Goal: Task Accomplishment & Management: Use online tool/utility

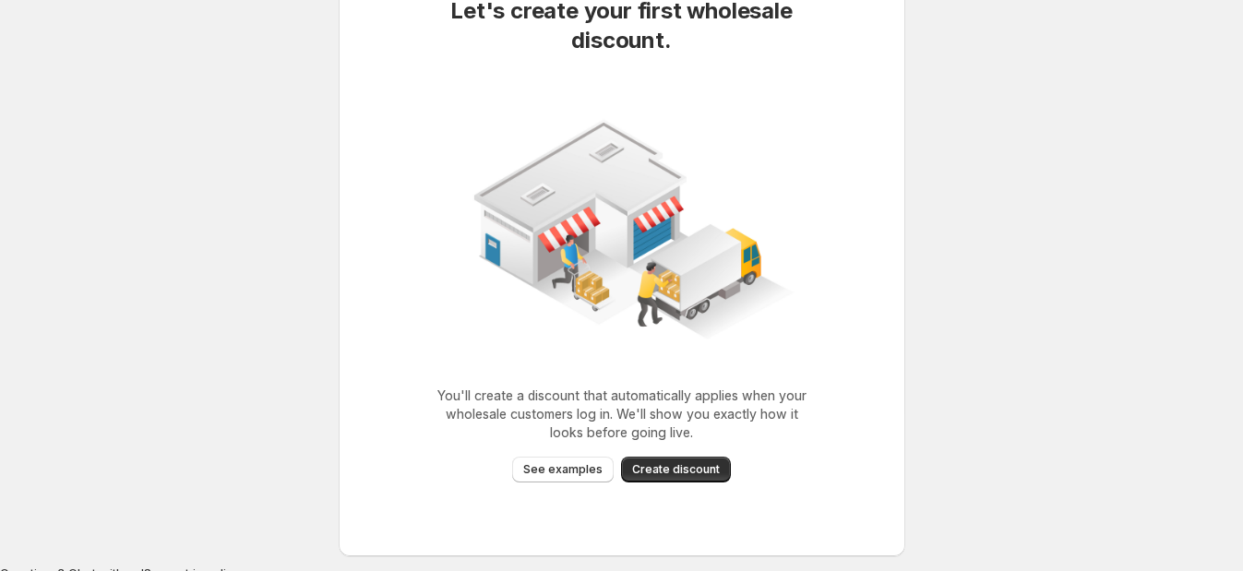
scroll to position [102, 0]
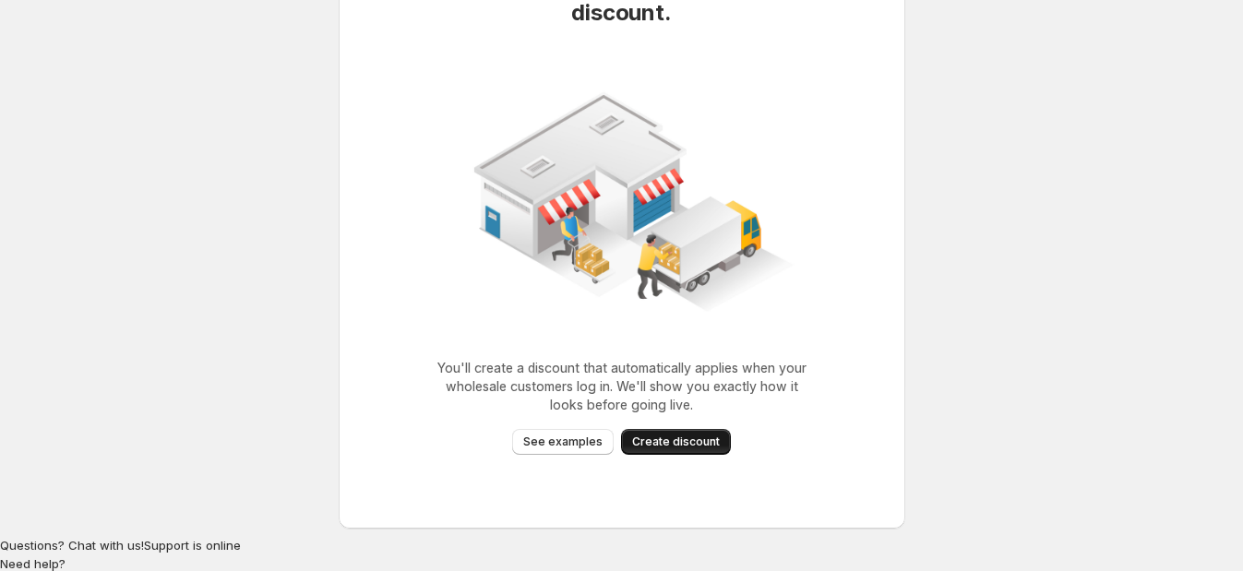
click at [676, 441] on span "Create discount" at bounding box center [676, 442] width 88 height 15
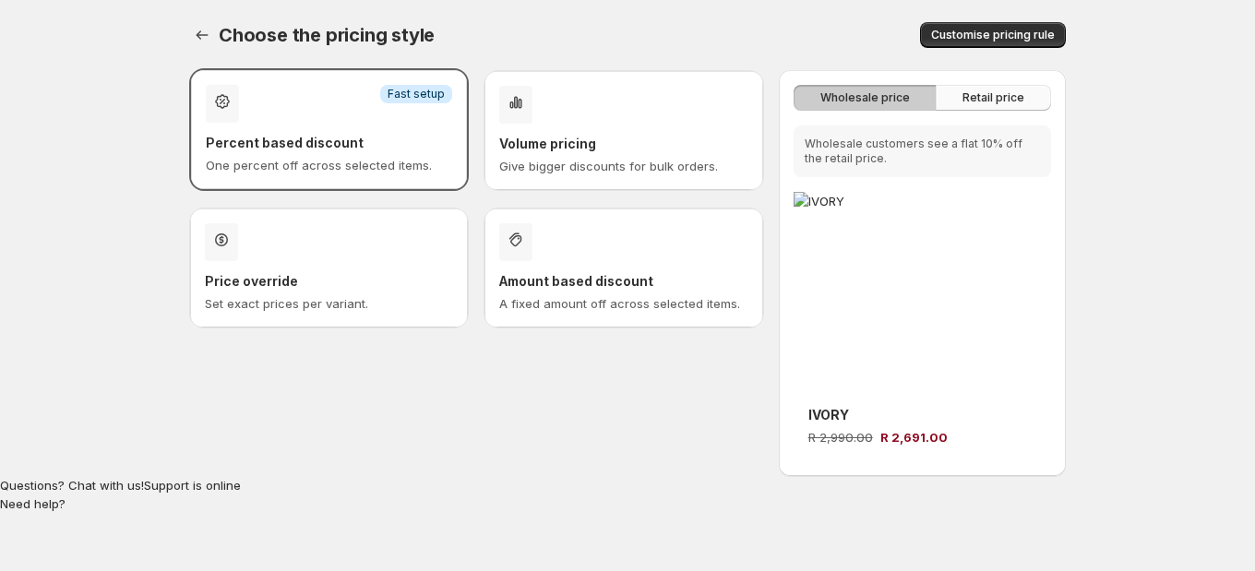
click at [1006, 102] on span "Retail price" at bounding box center [994, 97] width 62 height 15
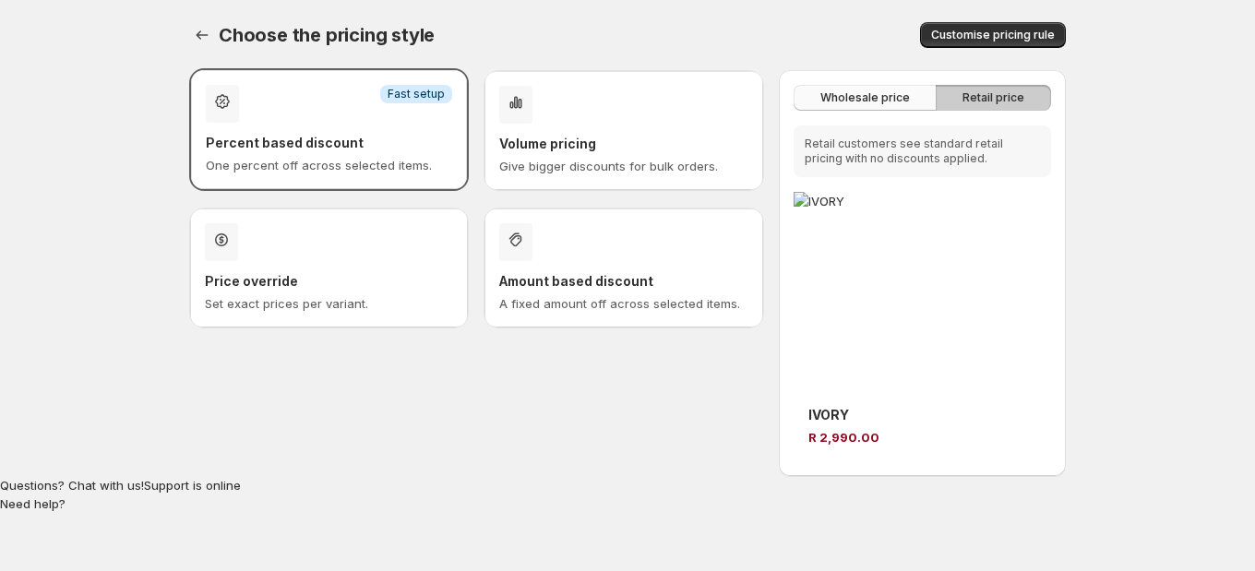
click at [868, 91] on span "Wholesale price" at bounding box center [865, 97] width 90 height 15
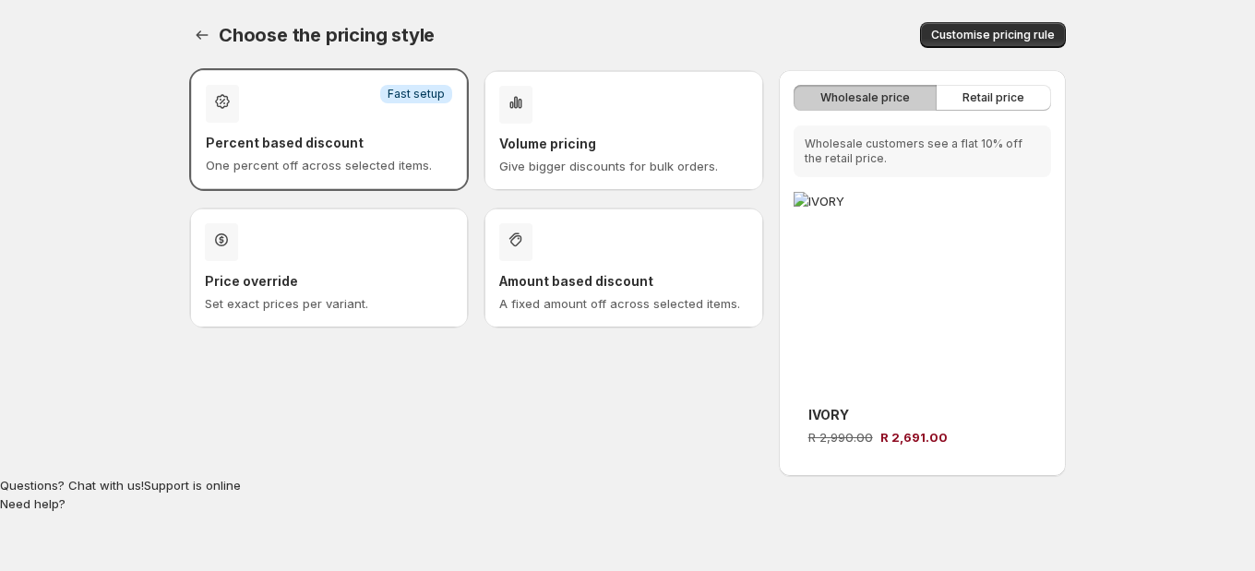
click at [374, 251] on div "Discount type selection" at bounding box center [329, 242] width 248 height 38
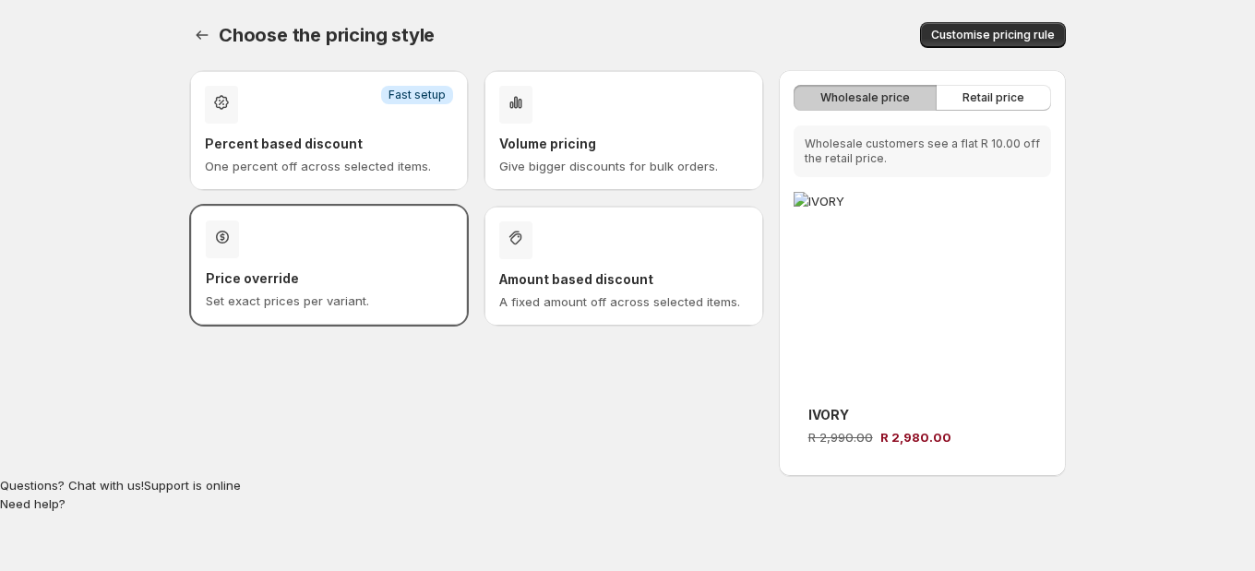
click at [714, 245] on div "Discount type selection" at bounding box center [623, 240] width 248 height 38
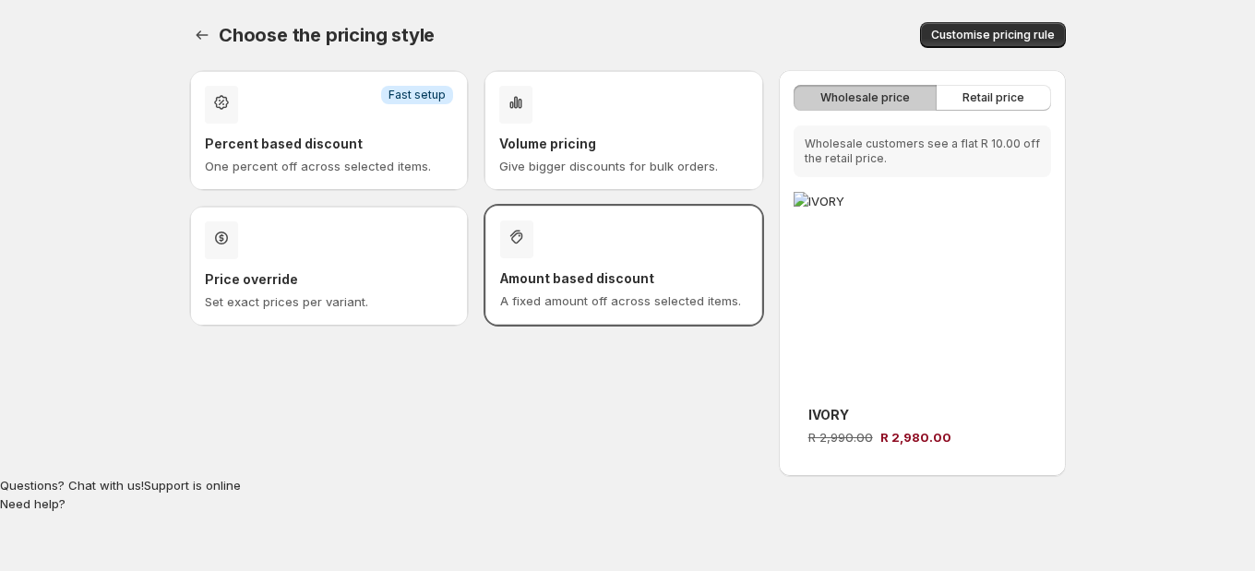
click at [632, 125] on div "Volume pricing Give bigger discounts for bulk orders." at bounding box center [623, 131] width 248 height 90
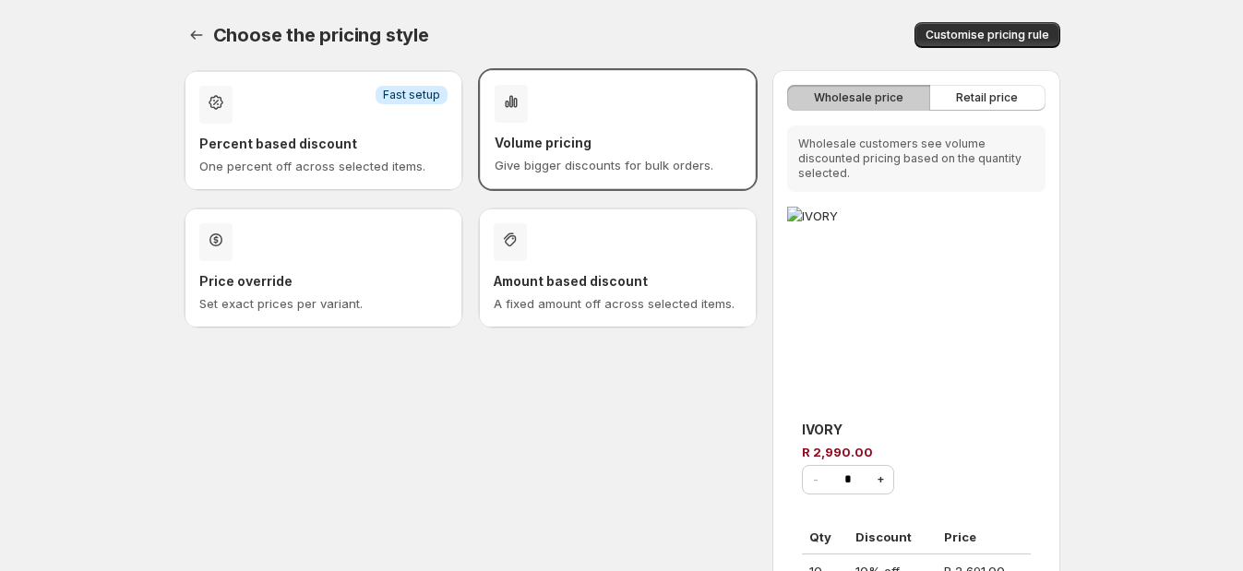
click at [329, 141] on h3 "Percent based discount" at bounding box center [323, 144] width 248 height 18
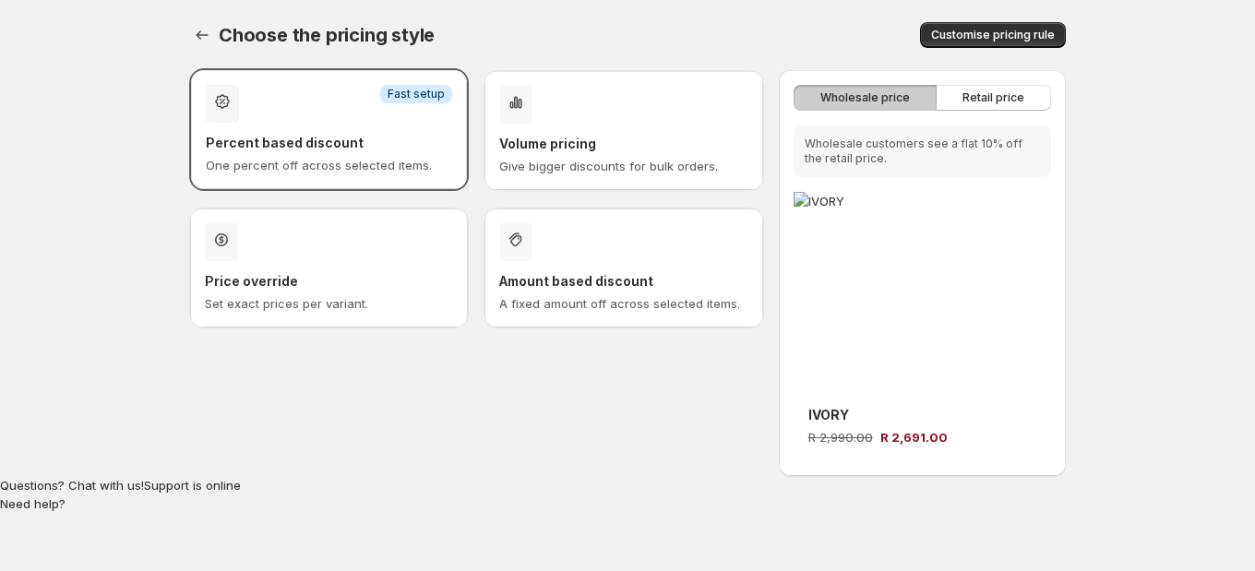
click at [378, 268] on div "Price override Set exact prices per variant." at bounding box center [329, 268] width 248 height 90
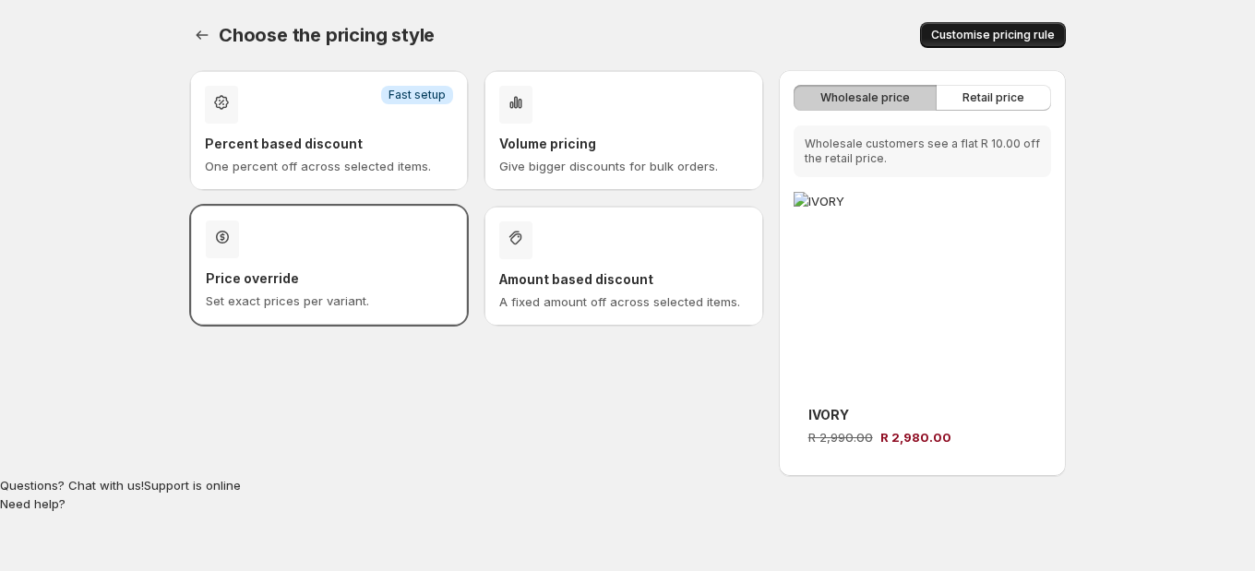
click at [984, 40] on span "Customise pricing rule" at bounding box center [993, 35] width 124 height 15
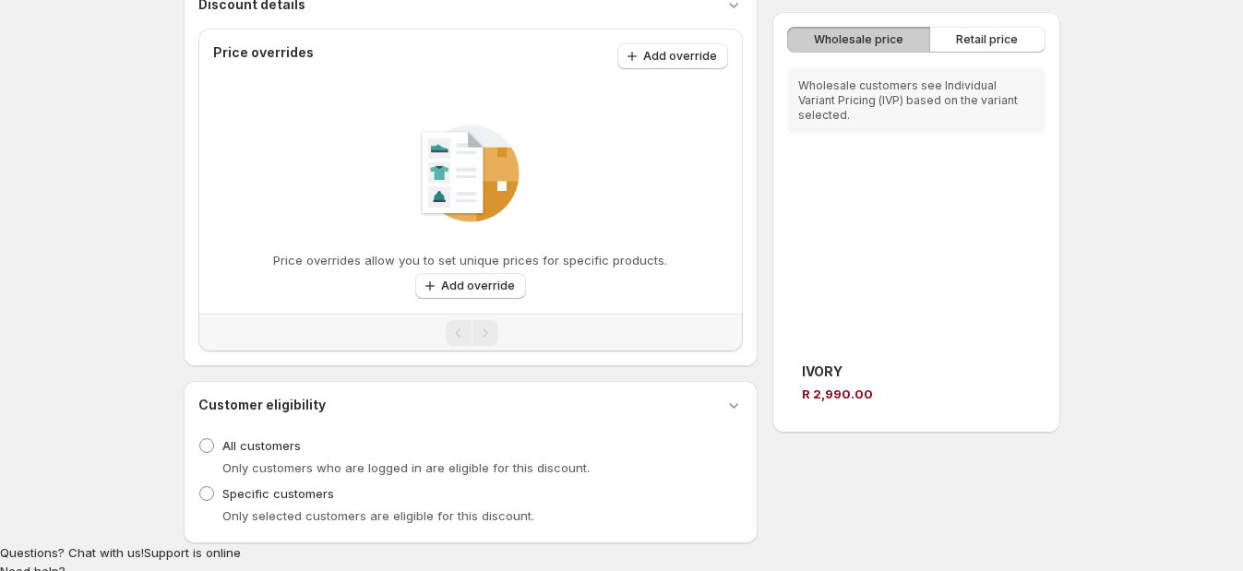
scroll to position [228, 0]
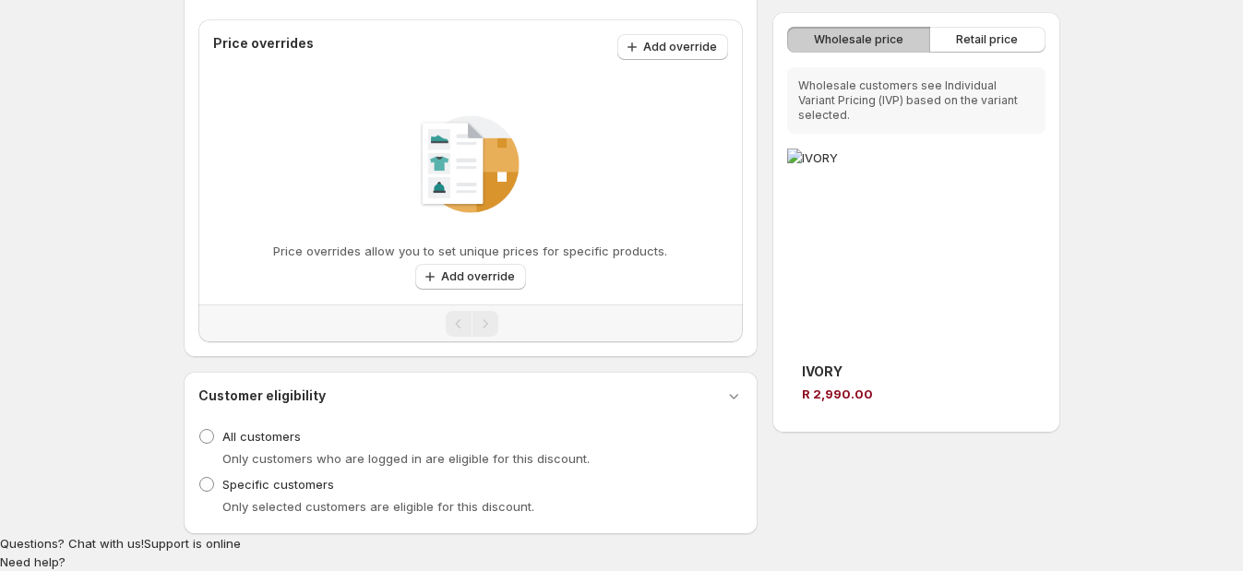
click at [863, 40] on span "Wholesale price" at bounding box center [859, 39] width 90 height 15
click at [992, 42] on span "Retail price" at bounding box center [987, 39] width 62 height 15
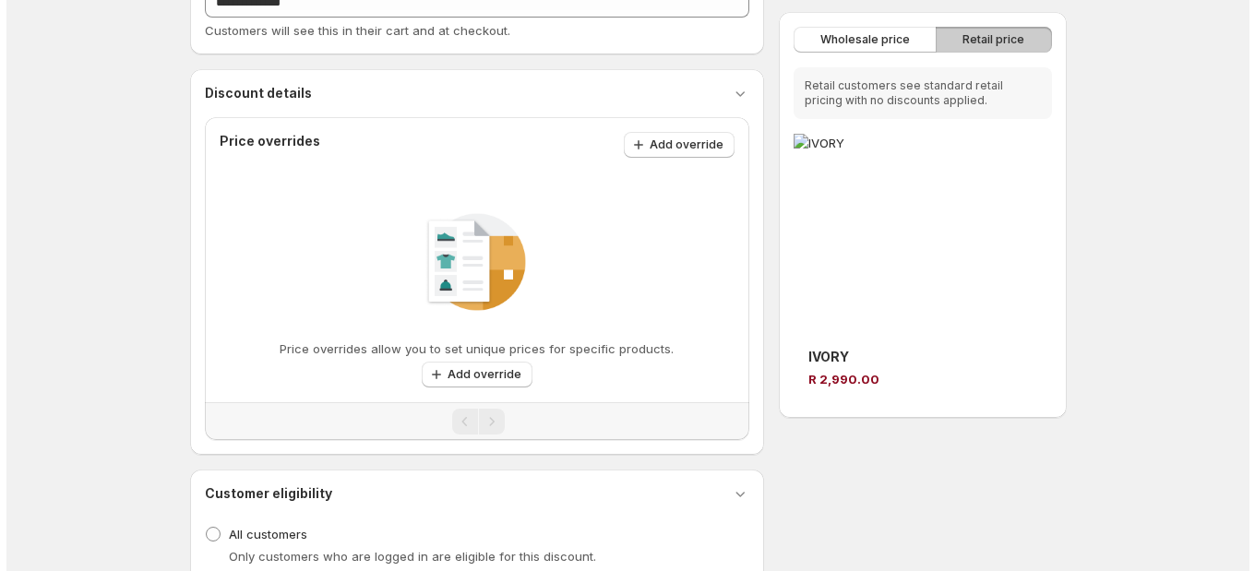
scroll to position [0, 0]
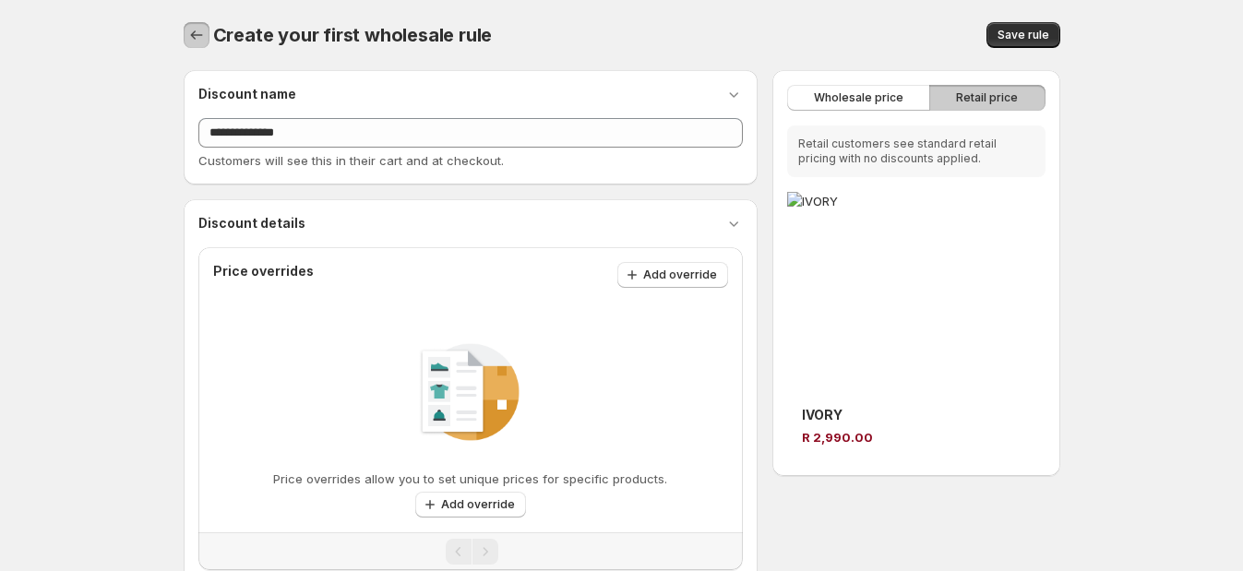
click at [192, 41] on icon "button" at bounding box center [196, 35] width 18 height 18
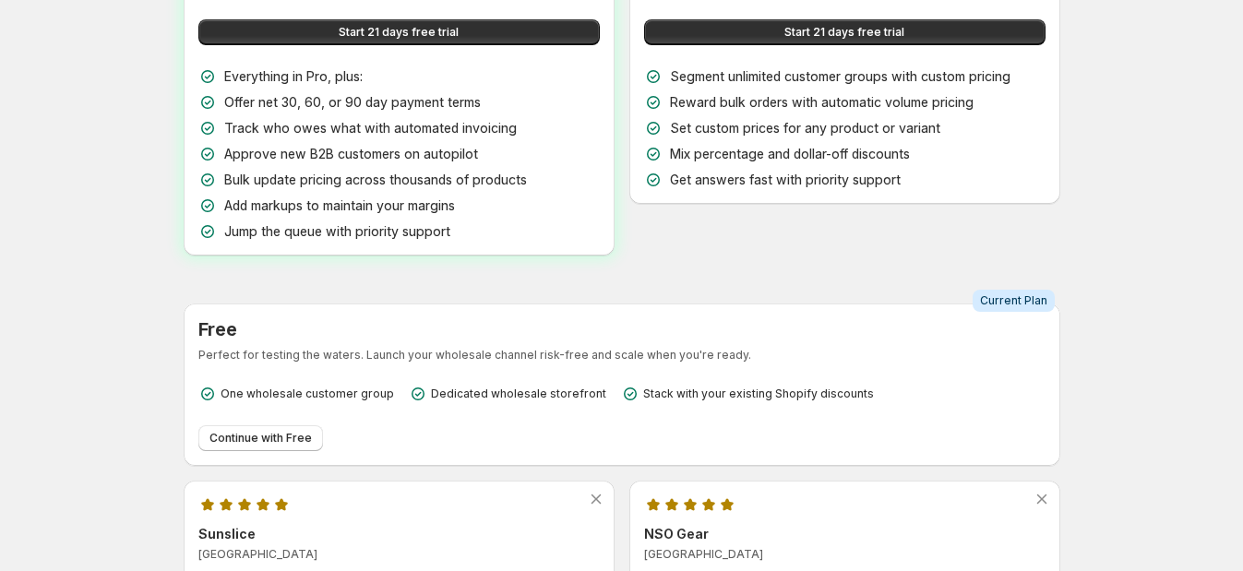
scroll to position [346, 0]
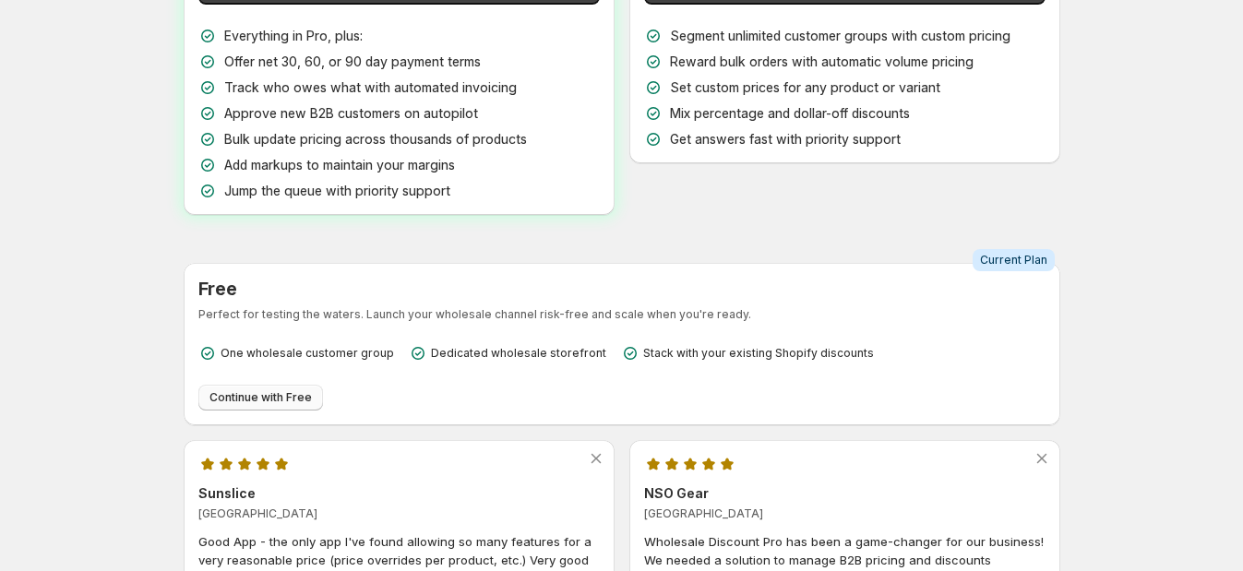
click at [269, 398] on span "Continue with Free" at bounding box center [260, 397] width 102 height 15
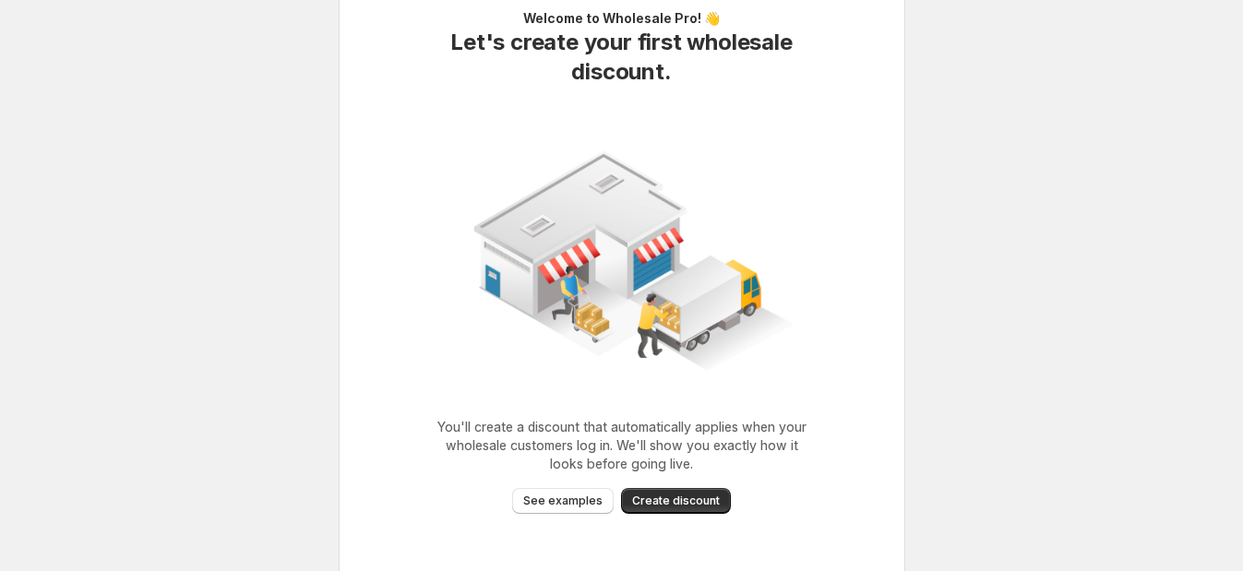
scroll to position [65, 0]
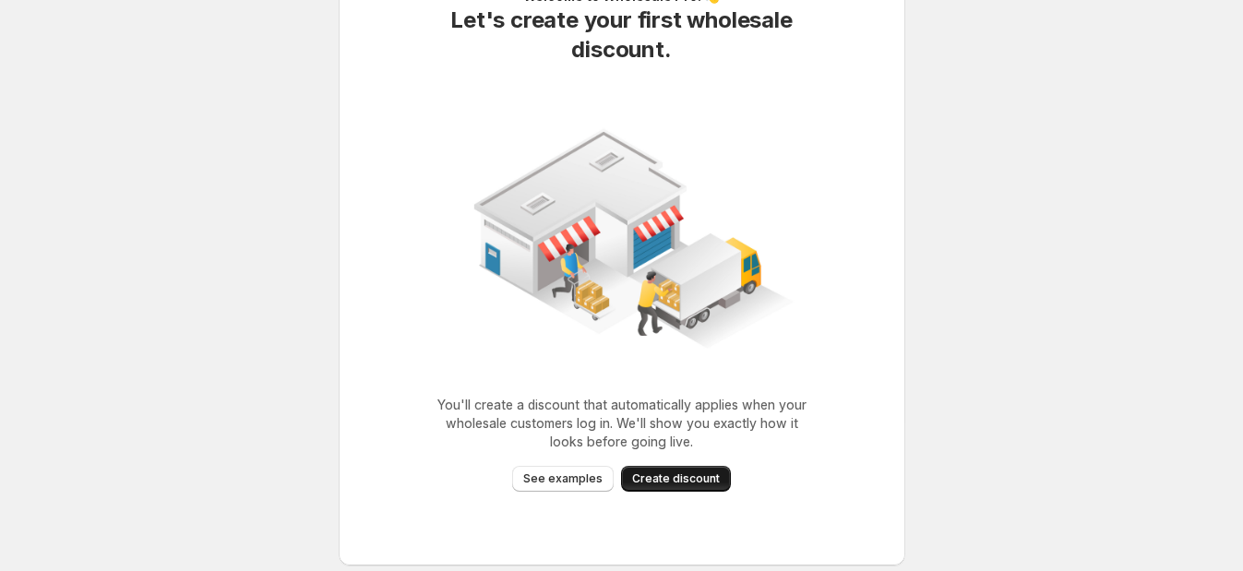
click at [700, 474] on span "Create discount" at bounding box center [676, 479] width 88 height 15
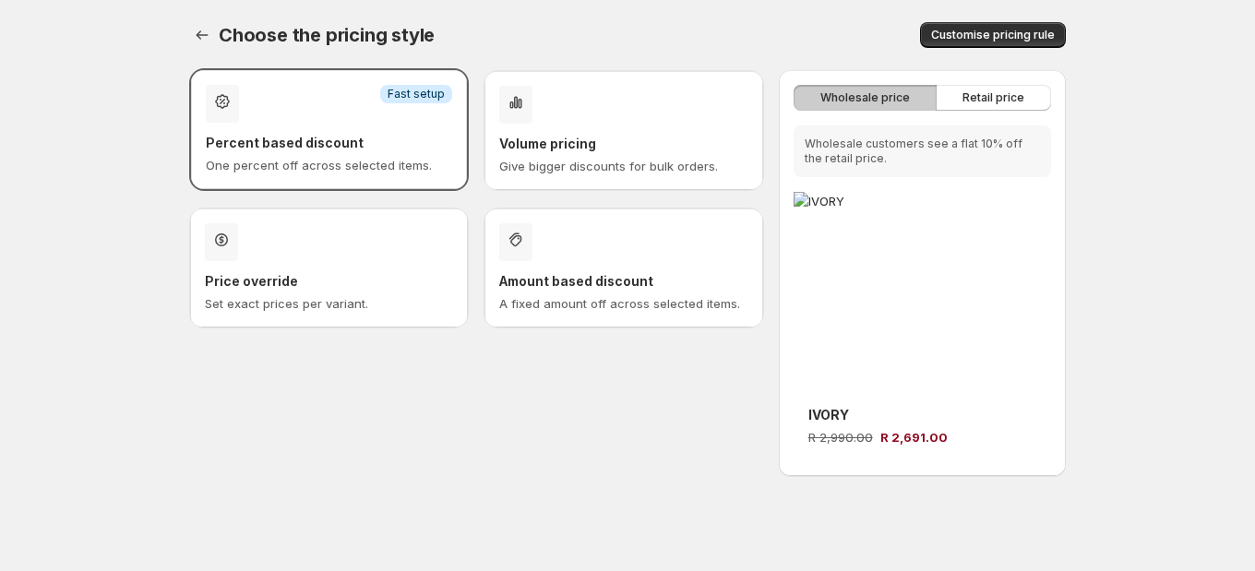
click at [609, 245] on div "Discount type selection" at bounding box center [623, 242] width 248 height 38
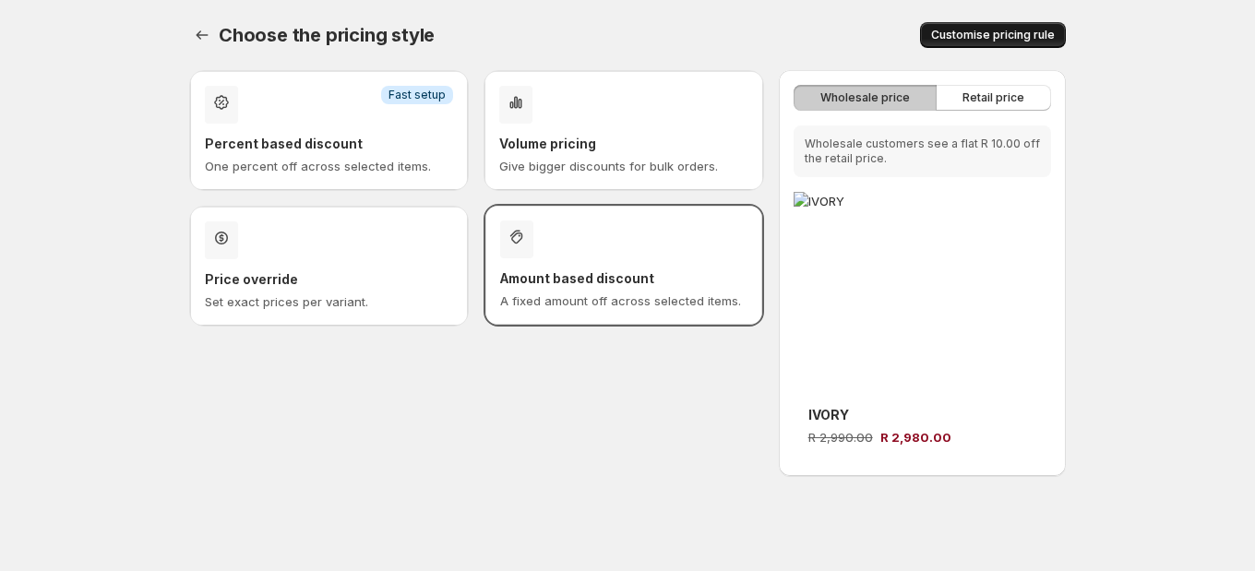
click at [1001, 31] on span "Customise pricing rule" at bounding box center [993, 35] width 124 height 15
select select "*****"
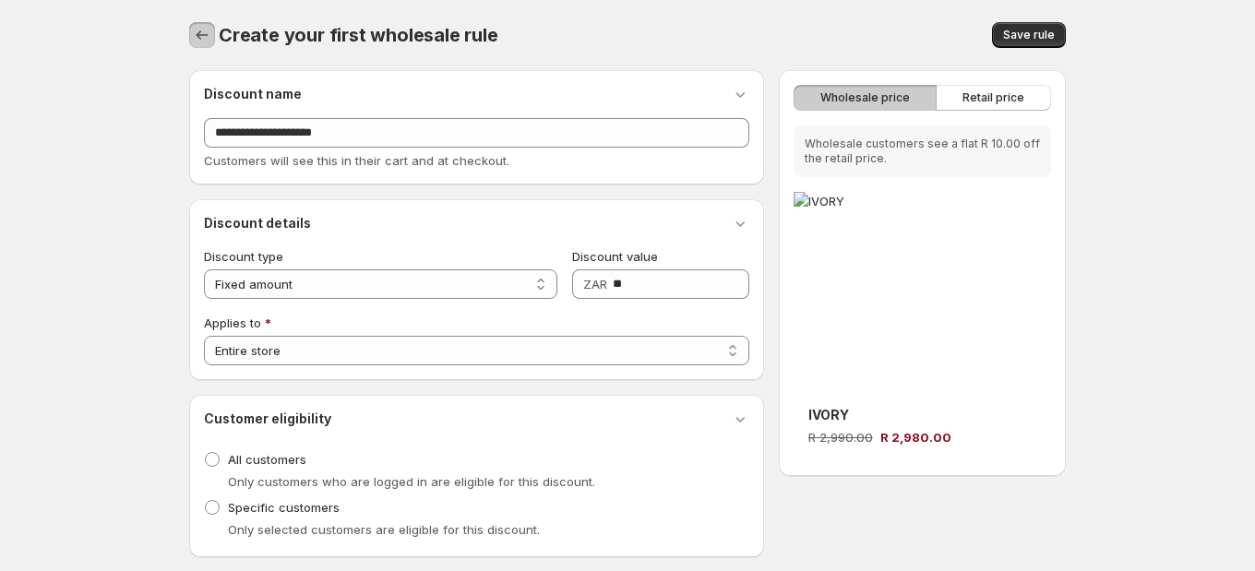
click at [197, 32] on icon "button" at bounding box center [202, 35] width 18 height 18
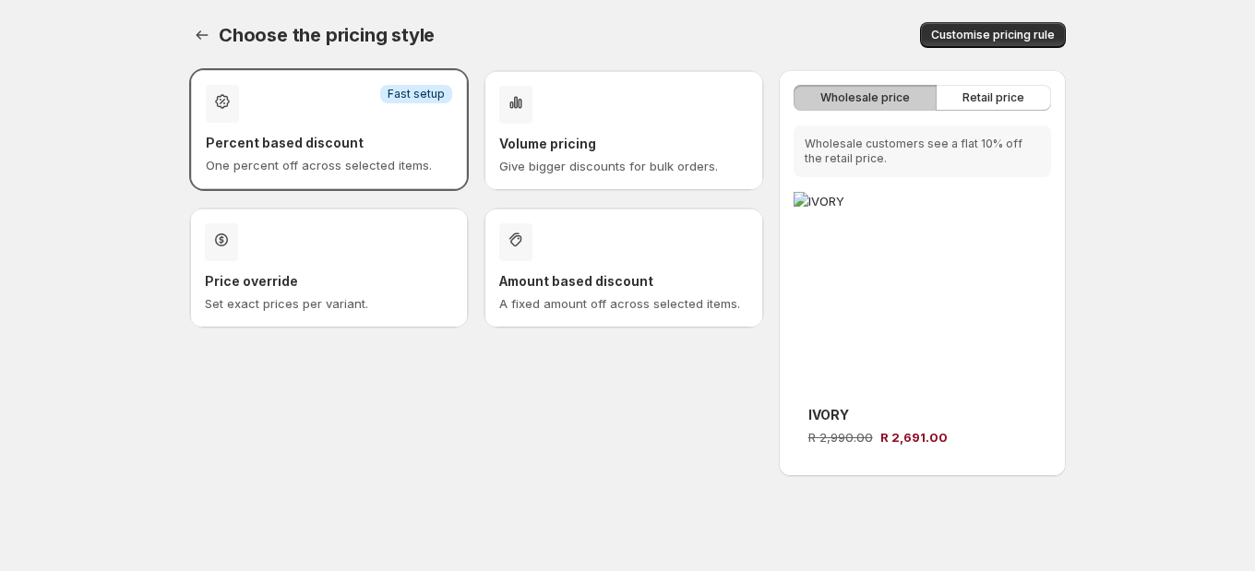
click at [636, 113] on div "Discount type selection" at bounding box center [623, 105] width 248 height 38
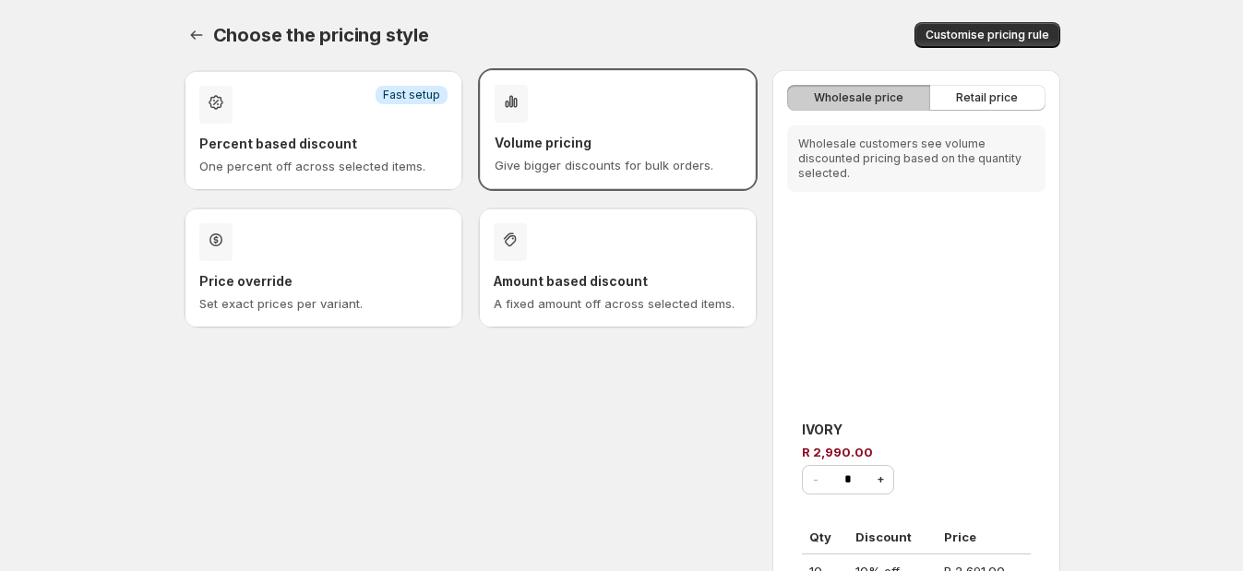
scroll to position [80, 0]
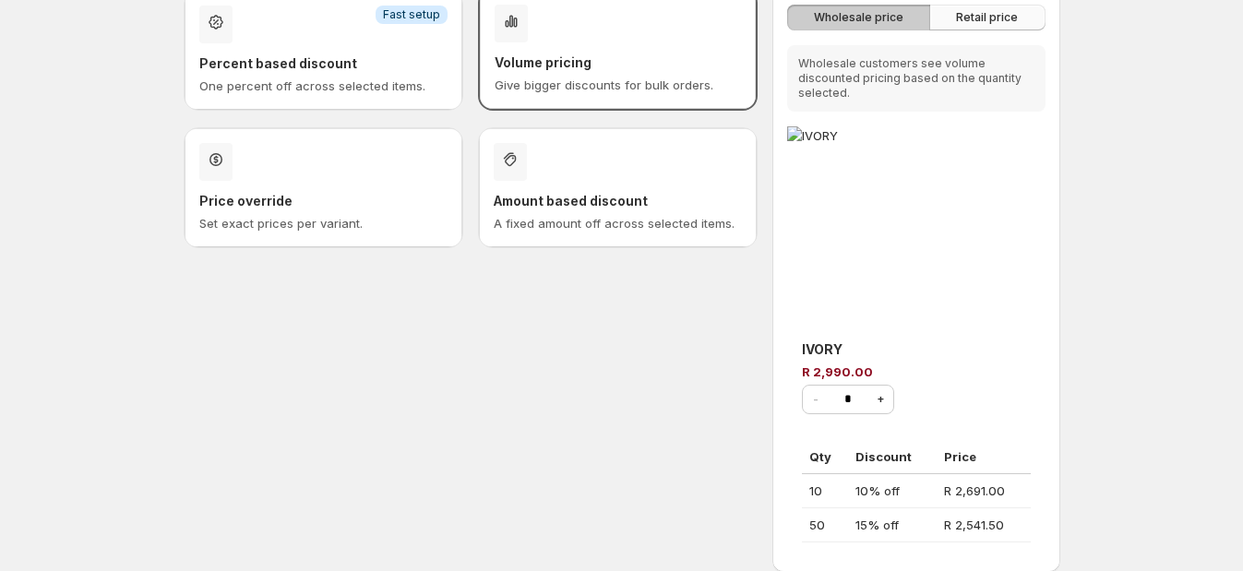
click at [989, 18] on span "Retail price" at bounding box center [987, 17] width 62 height 15
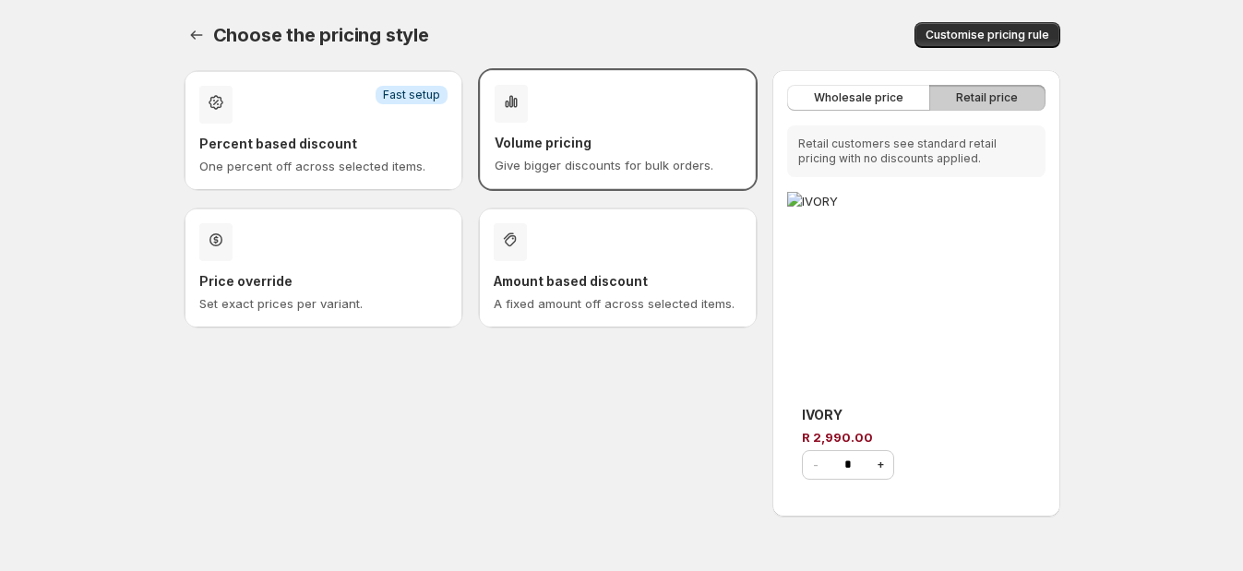
scroll to position [0, 0]
click at [372, 150] on h3 "Percent based discount" at bounding box center [329, 144] width 248 height 18
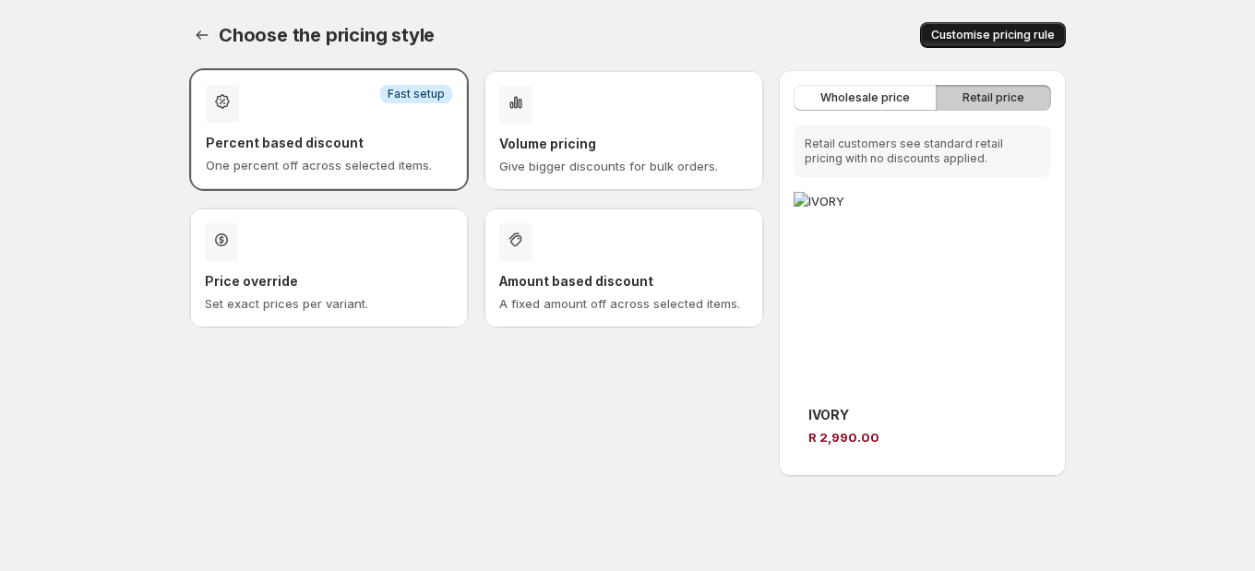
click at [1018, 22] on button "Customise pricing rule" at bounding box center [993, 35] width 146 height 26
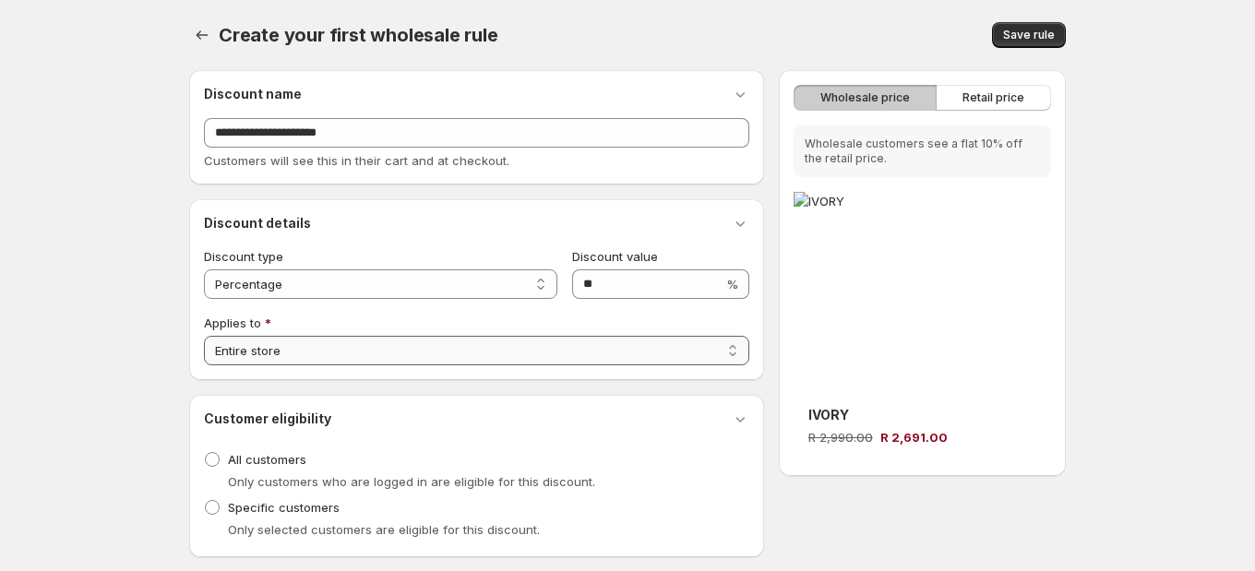
click at [674, 351] on select "**********" at bounding box center [476, 351] width 545 height 30
click at [204, 336] on select "**********" at bounding box center [476, 351] width 545 height 30
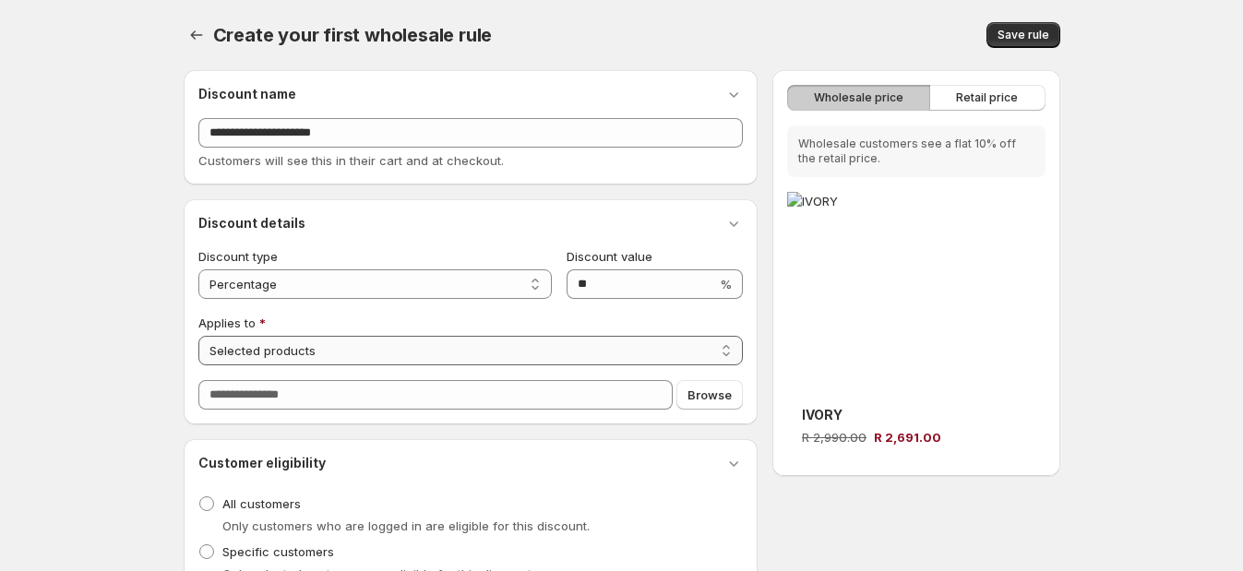
click at [614, 354] on select "**********" at bounding box center [470, 351] width 545 height 30
select select "**********"
click at [198, 336] on select "**********" at bounding box center [470, 351] width 545 height 30
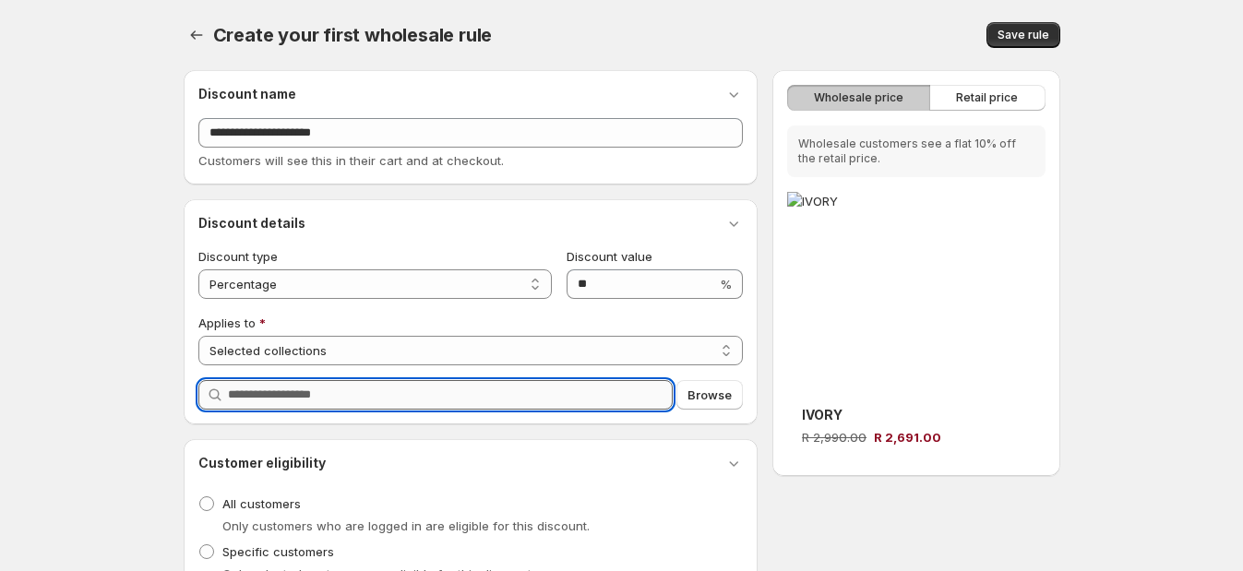
click at [496, 392] on input "Query" at bounding box center [451, 395] width 446 height 30
click at [707, 391] on span "Browse" at bounding box center [710, 395] width 44 height 18
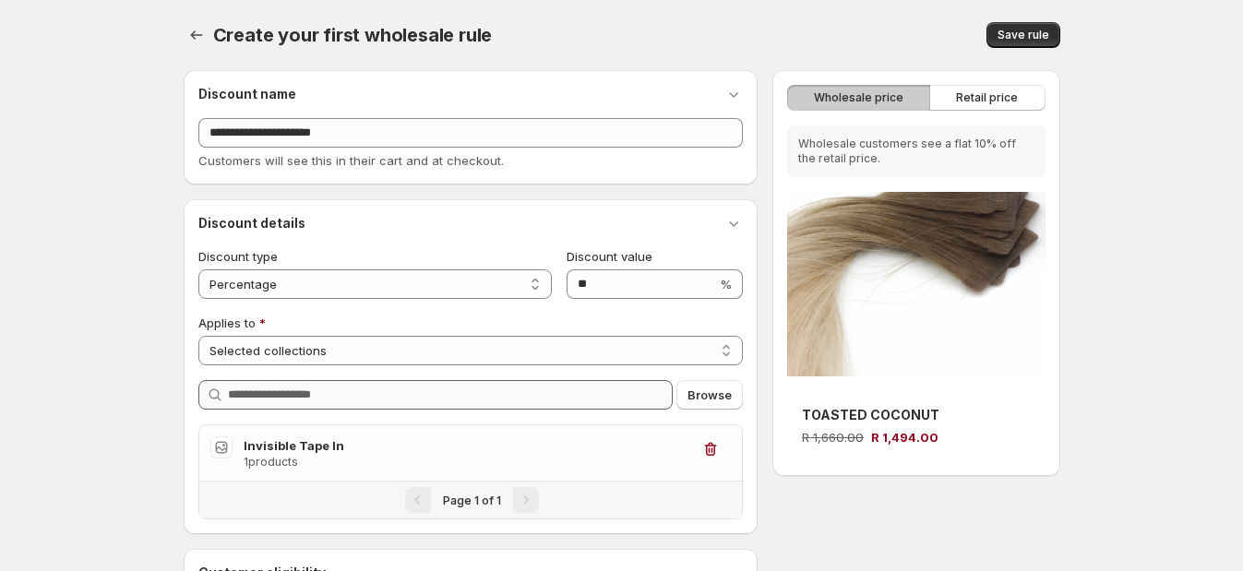
scroll to position [114, 0]
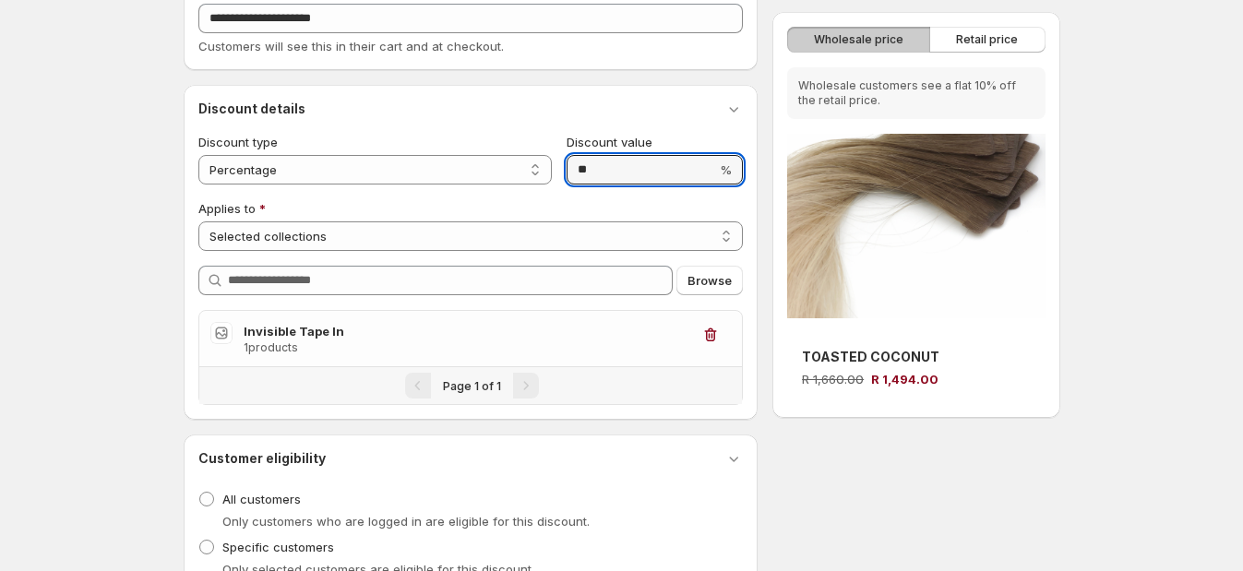
drag, startPoint x: 652, startPoint y: 173, endPoint x: 563, endPoint y: 166, distance: 88.8
click at [563, 166] on div "**********" at bounding box center [470, 159] width 545 height 52
type input "**"
click at [970, 426] on div "**********" at bounding box center [614, 269] width 891 height 656
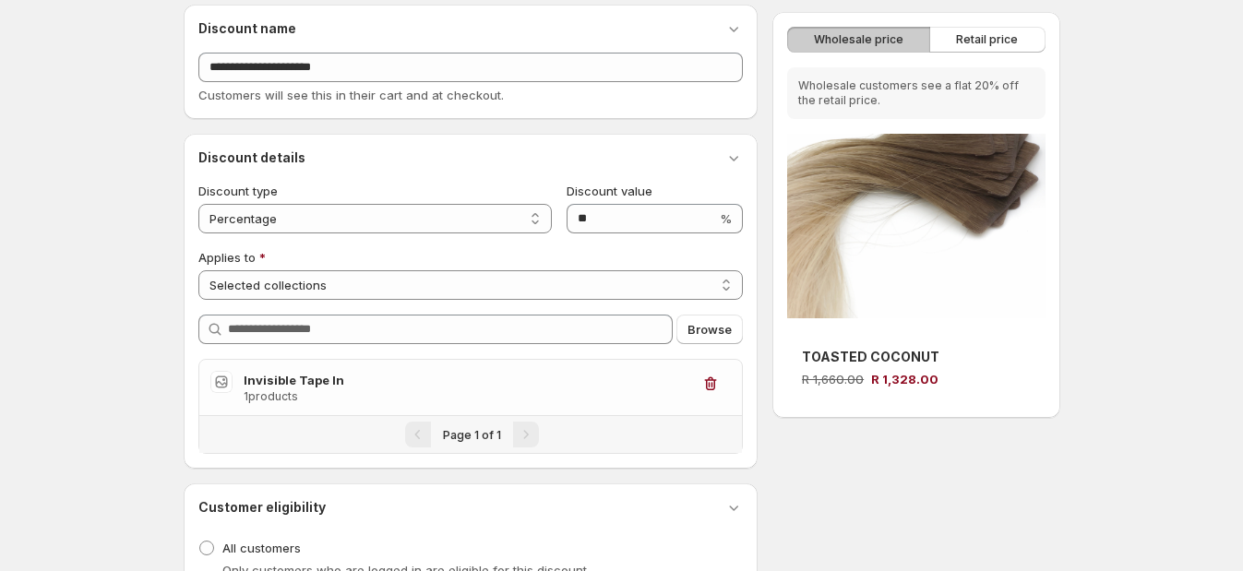
scroll to position [0, 0]
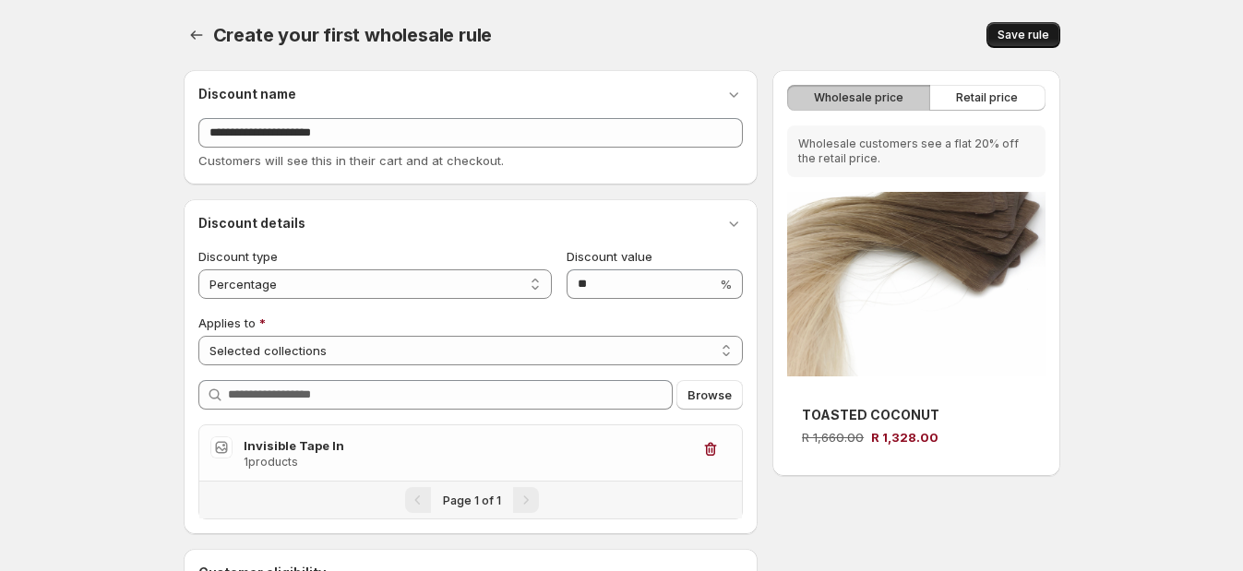
click at [1024, 32] on span "Save rule" at bounding box center [1024, 35] width 52 height 15
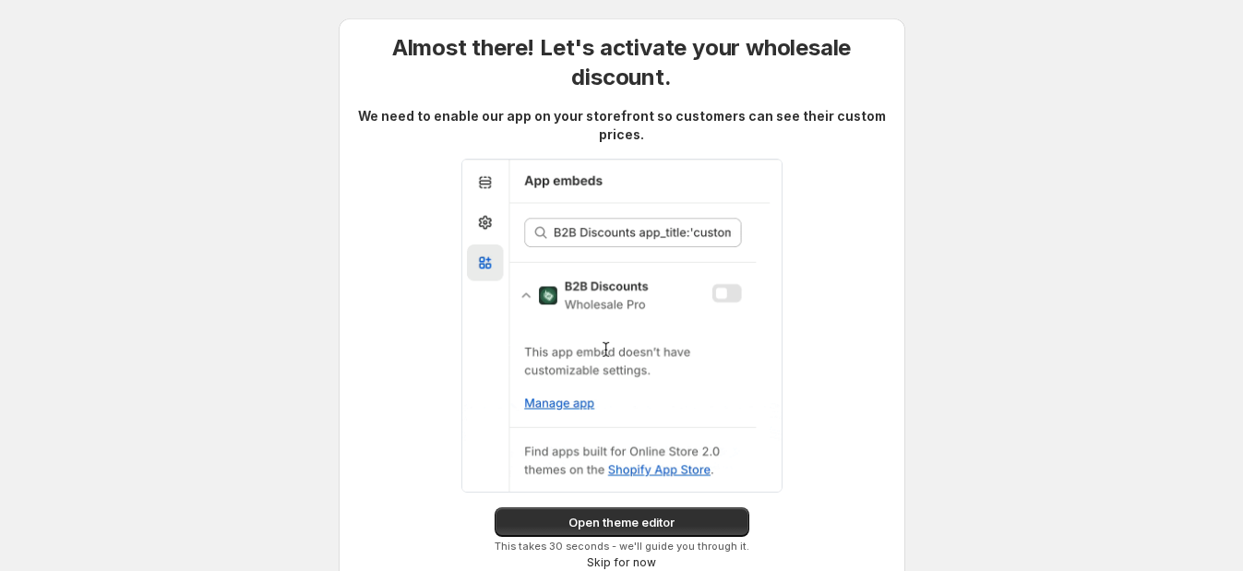
scroll to position [20, 0]
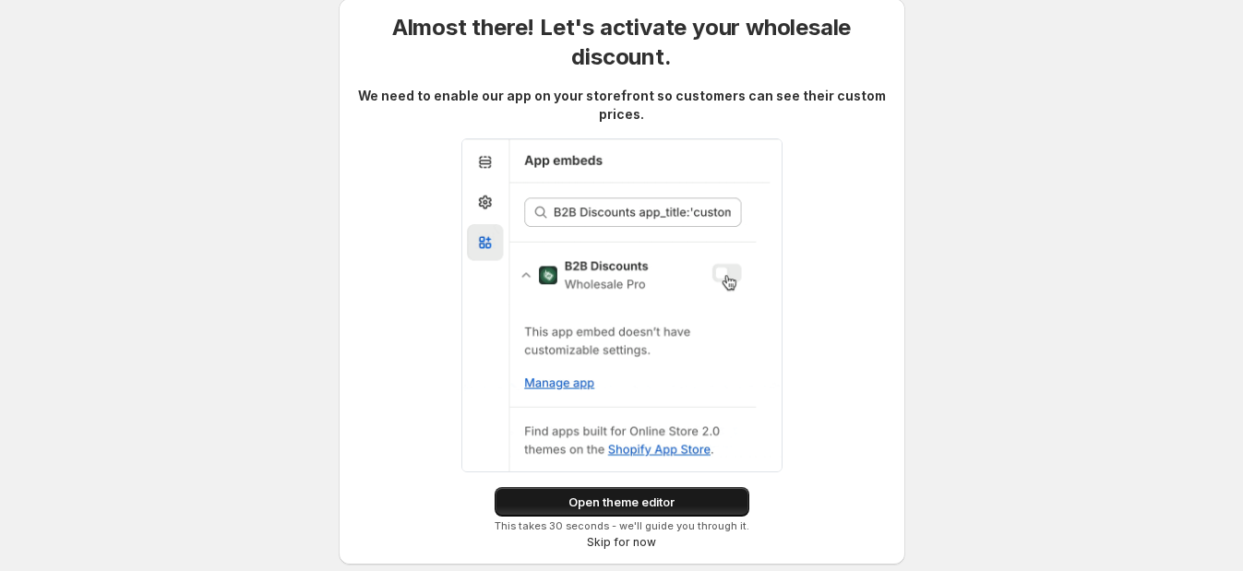
click at [656, 496] on span "Open theme editor" at bounding box center [621, 502] width 106 height 18
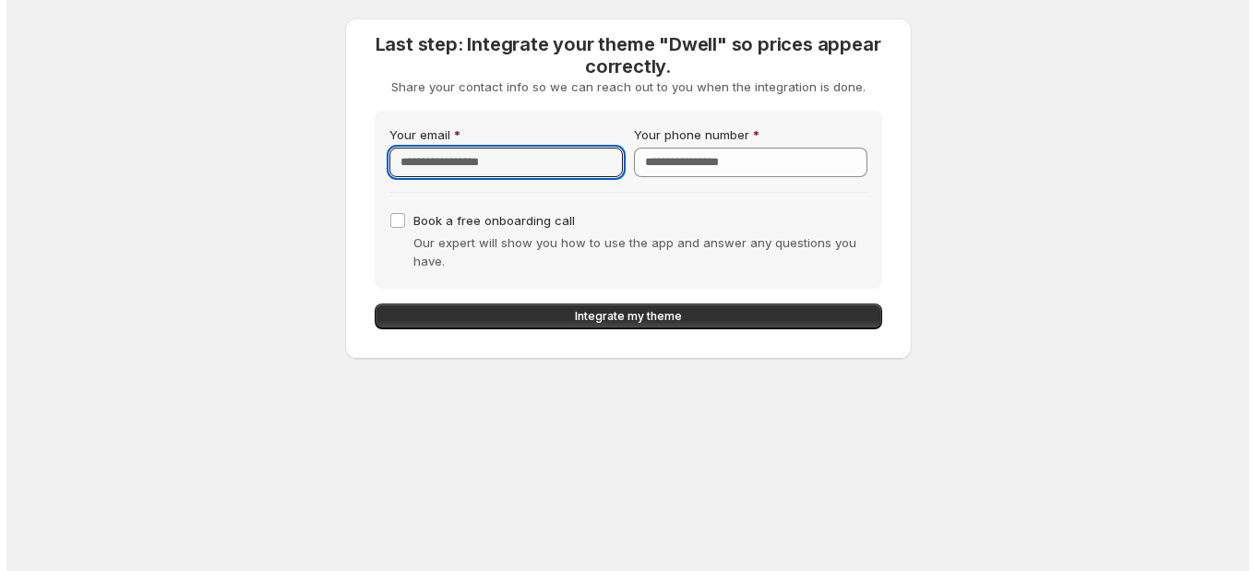
scroll to position [0, 0]
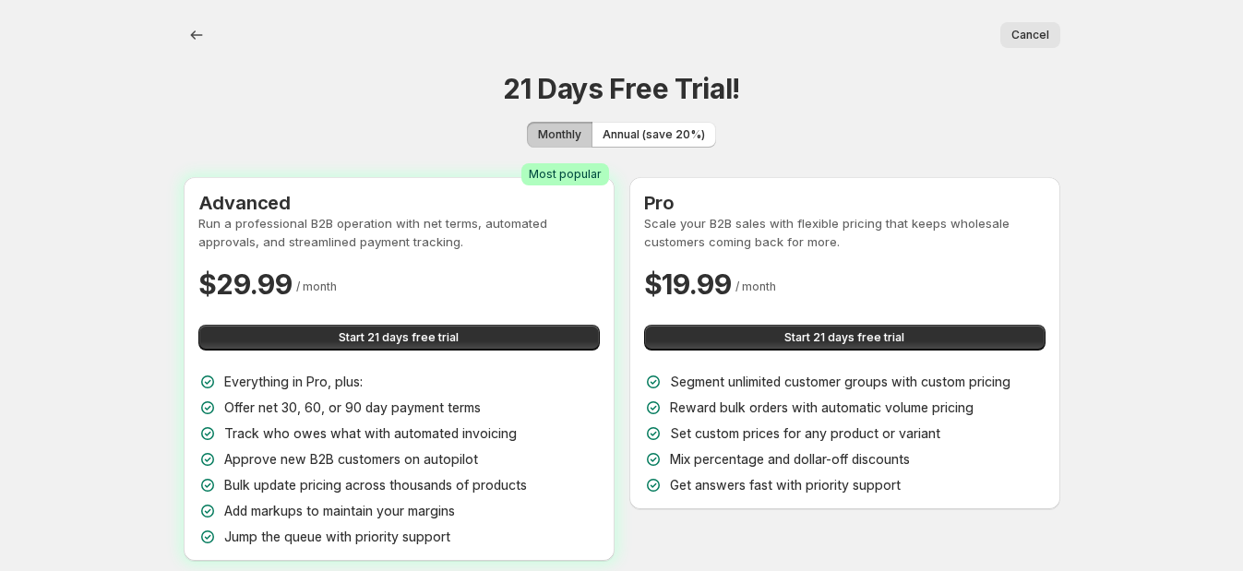
click at [1025, 31] on span "Cancel" at bounding box center [1030, 35] width 38 height 15
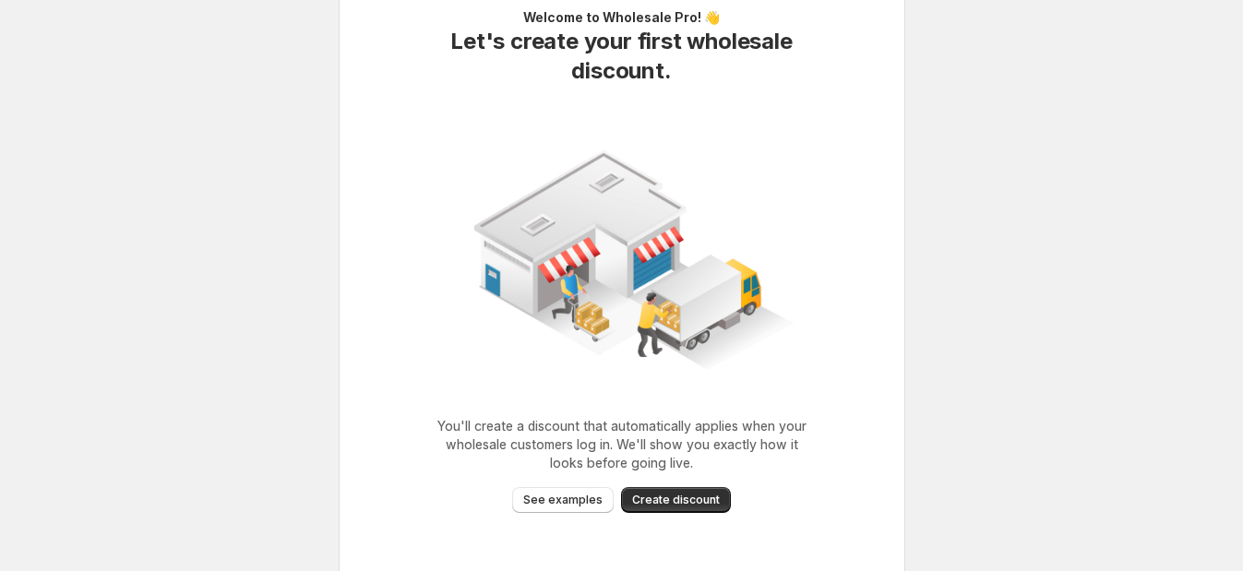
scroll to position [65, 0]
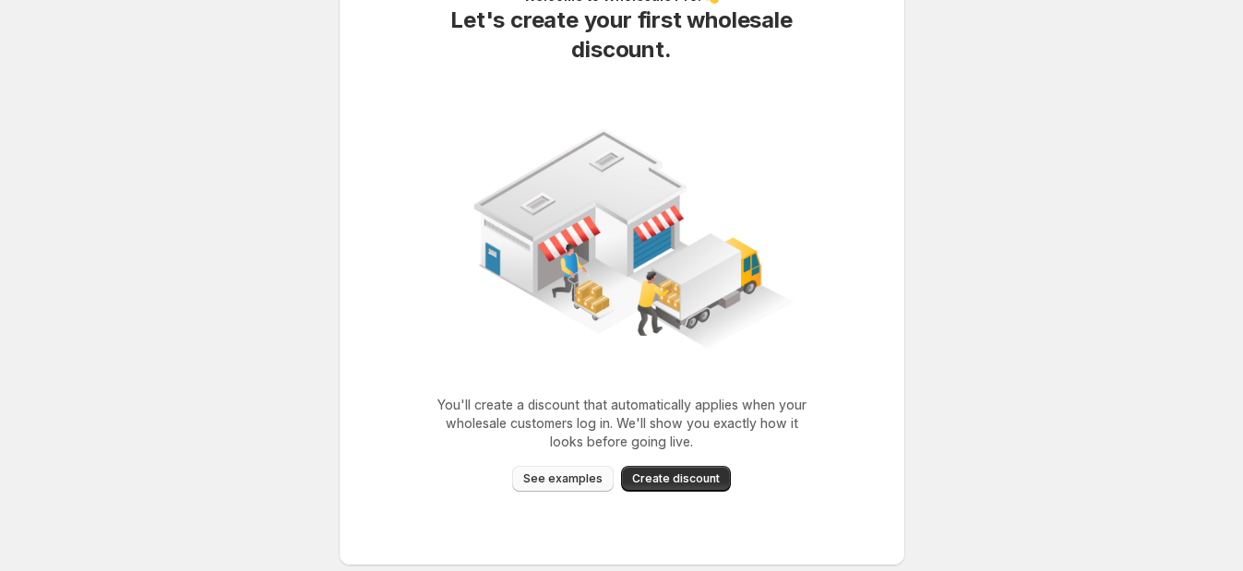
click at [563, 477] on span "See examples" at bounding box center [562, 479] width 79 height 15
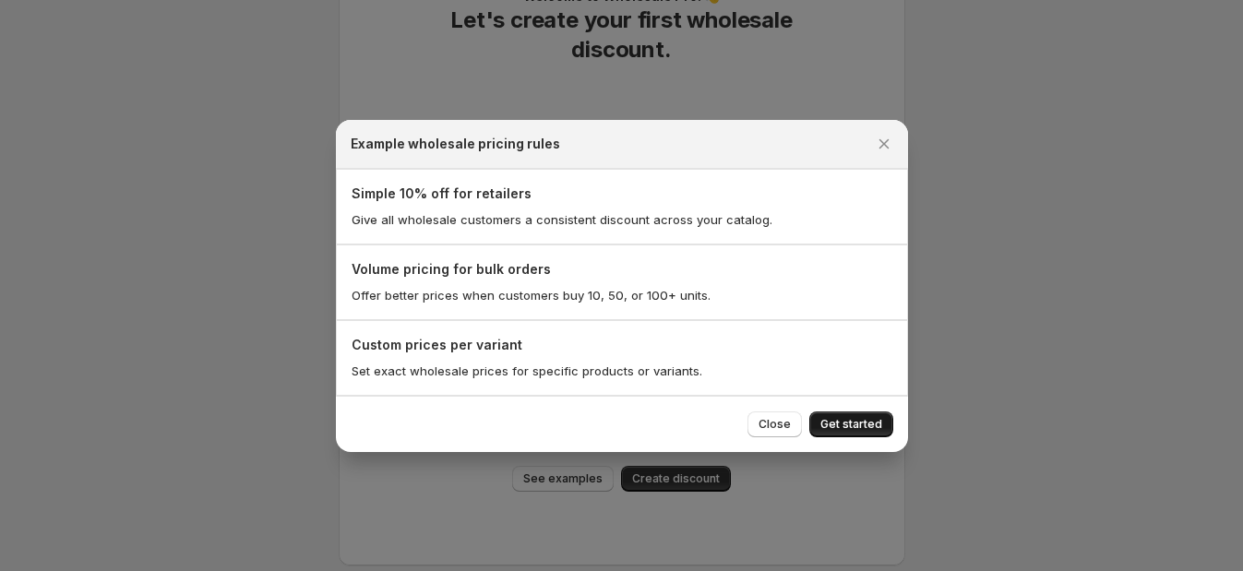
click at [856, 421] on span "Get started" at bounding box center [851, 424] width 62 height 15
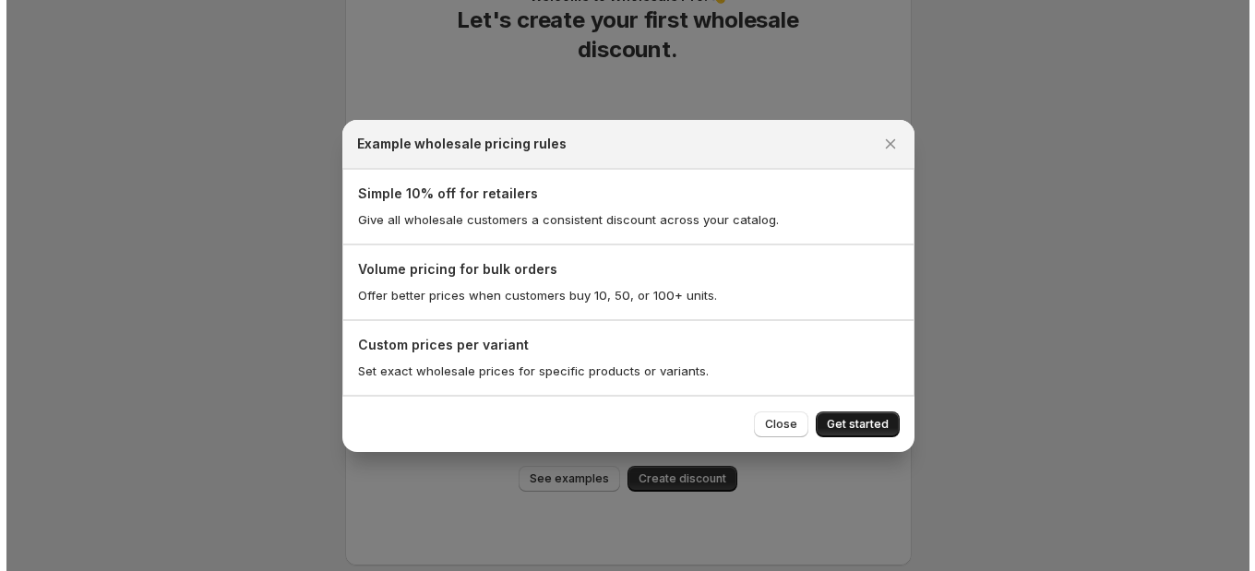
scroll to position [0, 0]
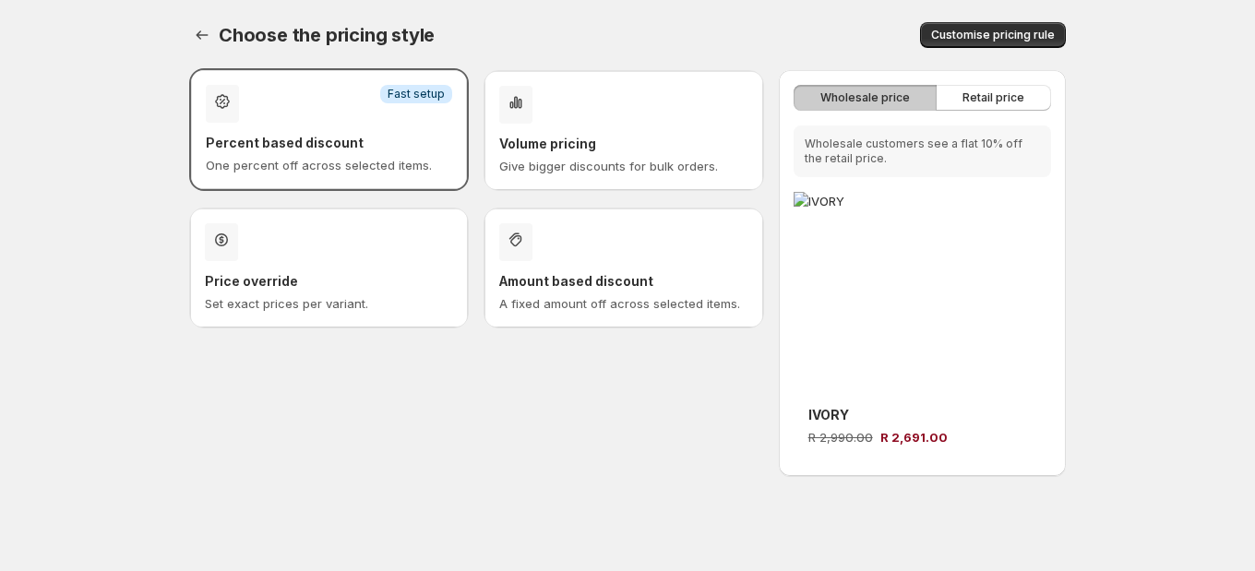
click at [661, 238] on div "Discount type selection" at bounding box center [623, 242] width 248 height 38
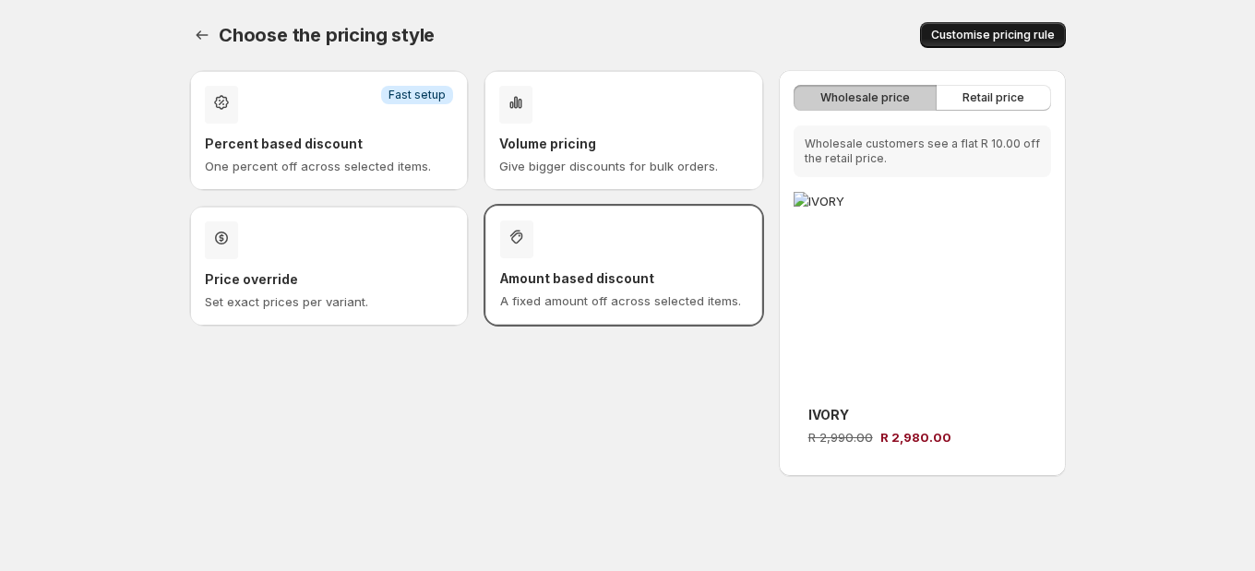
click at [1046, 25] on button "Customise pricing rule" at bounding box center [993, 35] width 146 height 26
select select "*****"
